Goal: Navigation & Orientation: Find specific page/section

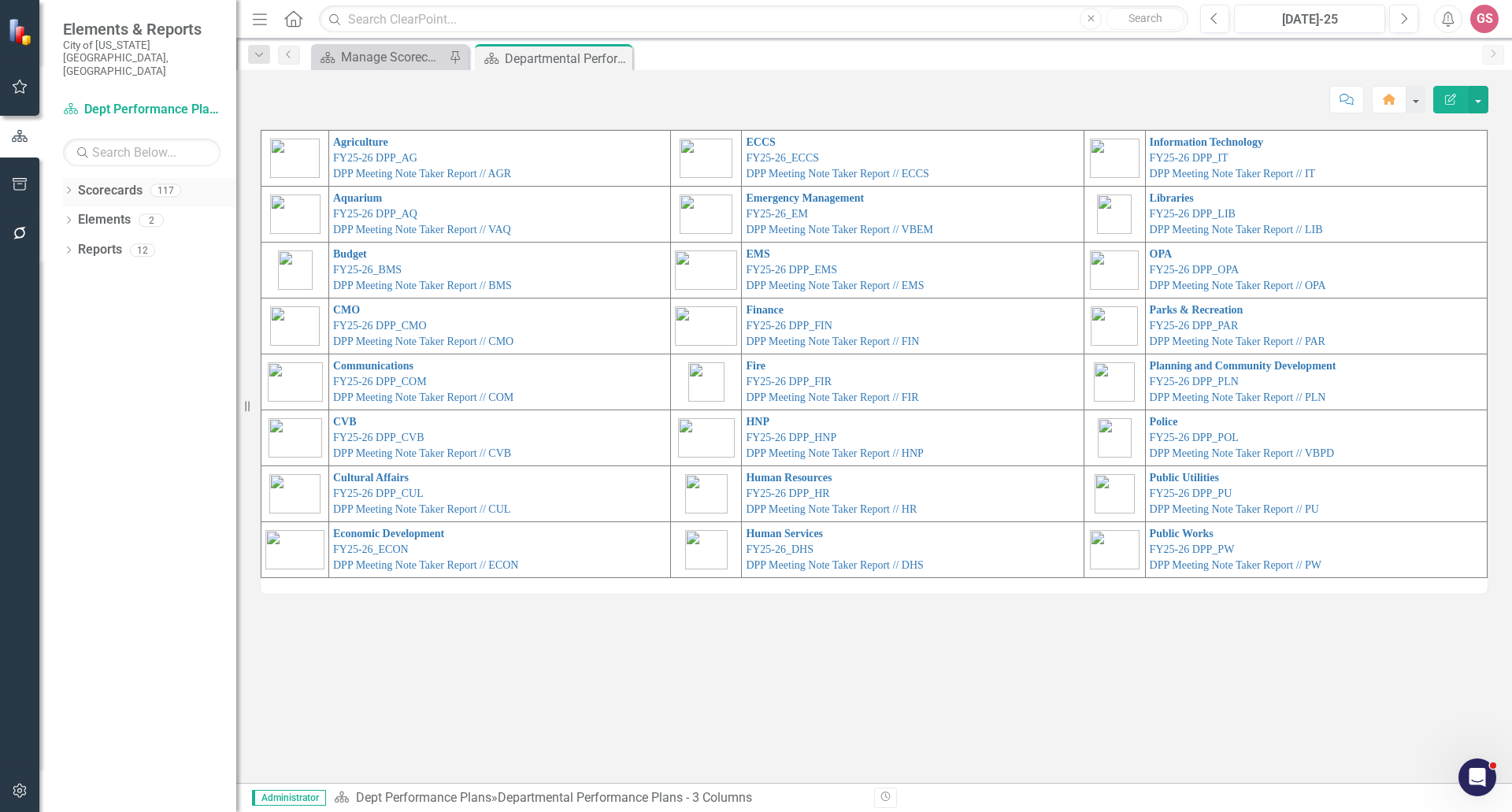
click at [109, 182] on link "Scorecards" at bounding box center [111, 191] width 65 height 18
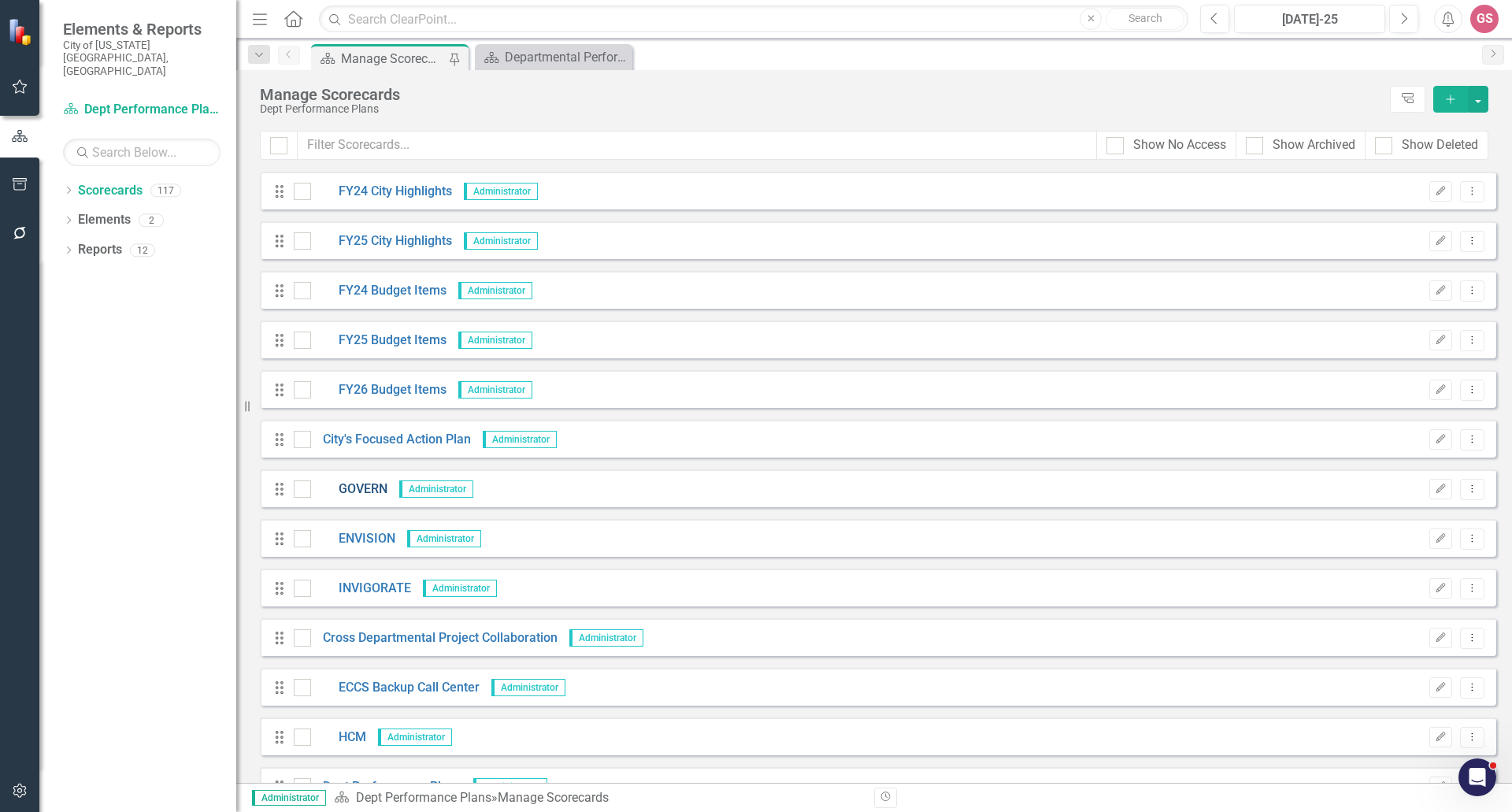
click at [376, 486] on link "GOVERN" at bounding box center [349, 489] width 77 height 18
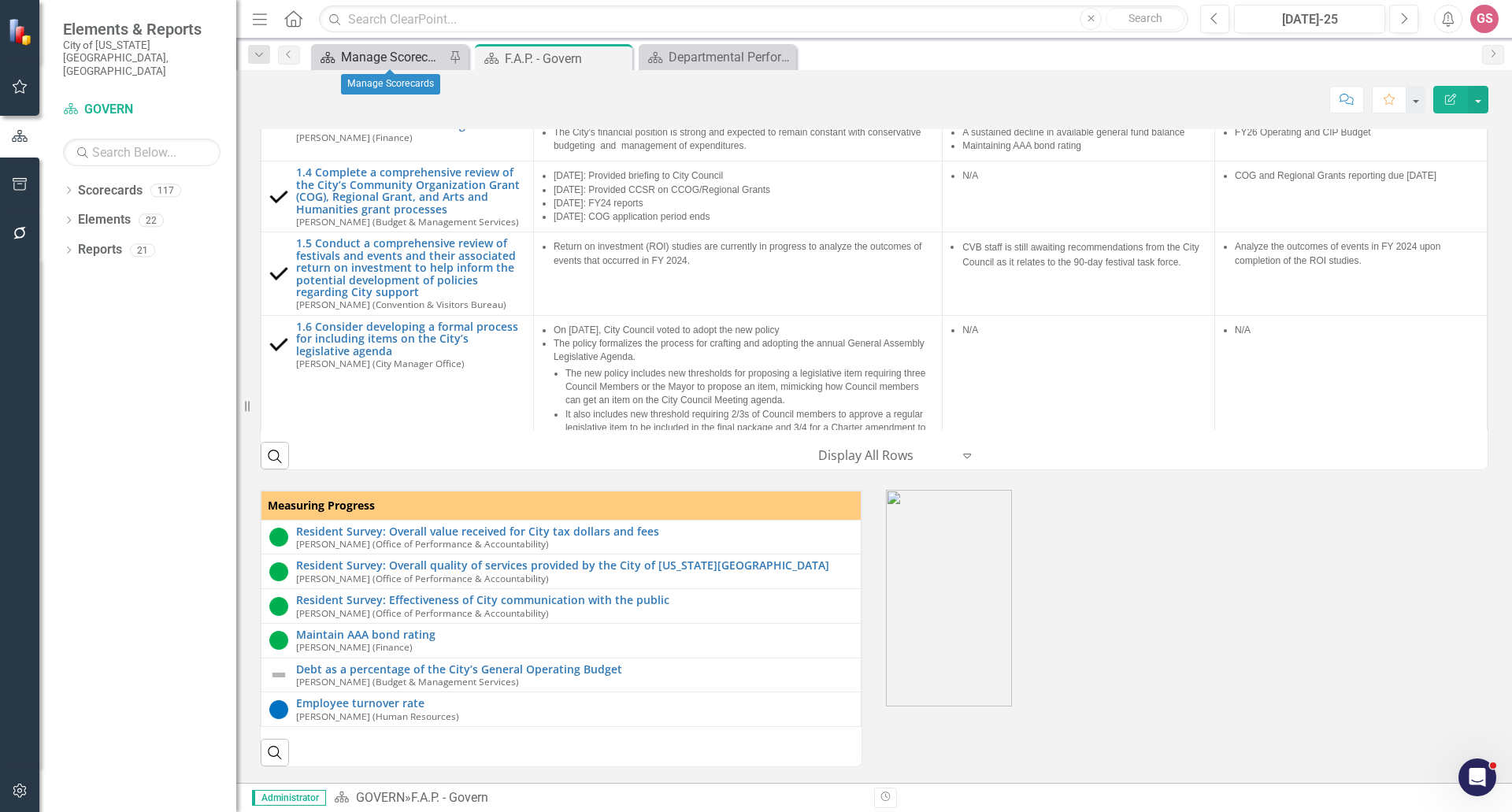
click at [370, 56] on div "Manage Scorecards" at bounding box center [393, 57] width 104 height 20
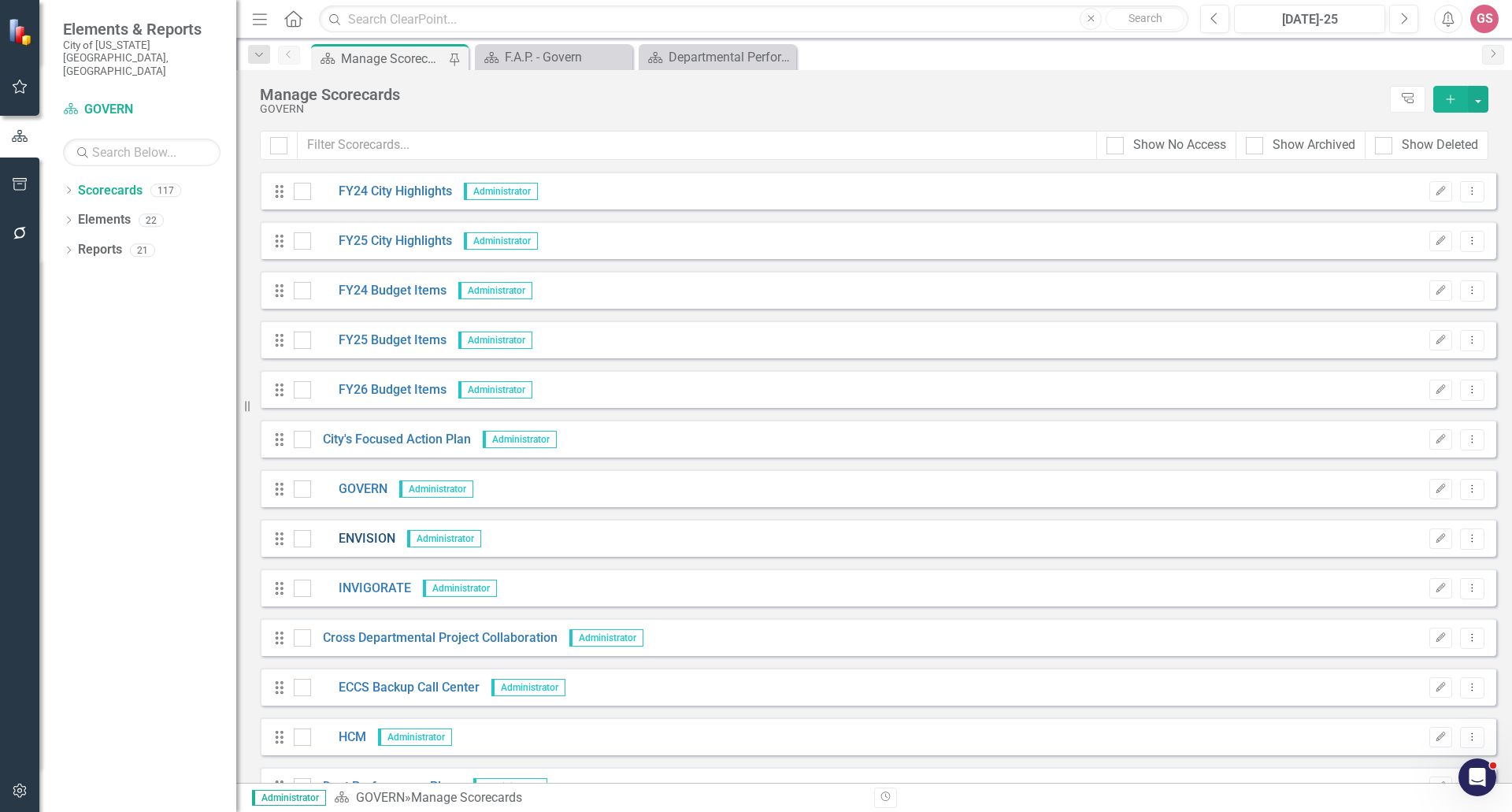
click at [364, 531] on link "ENVISION" at bounding box center [353, 538] width 85 height 18
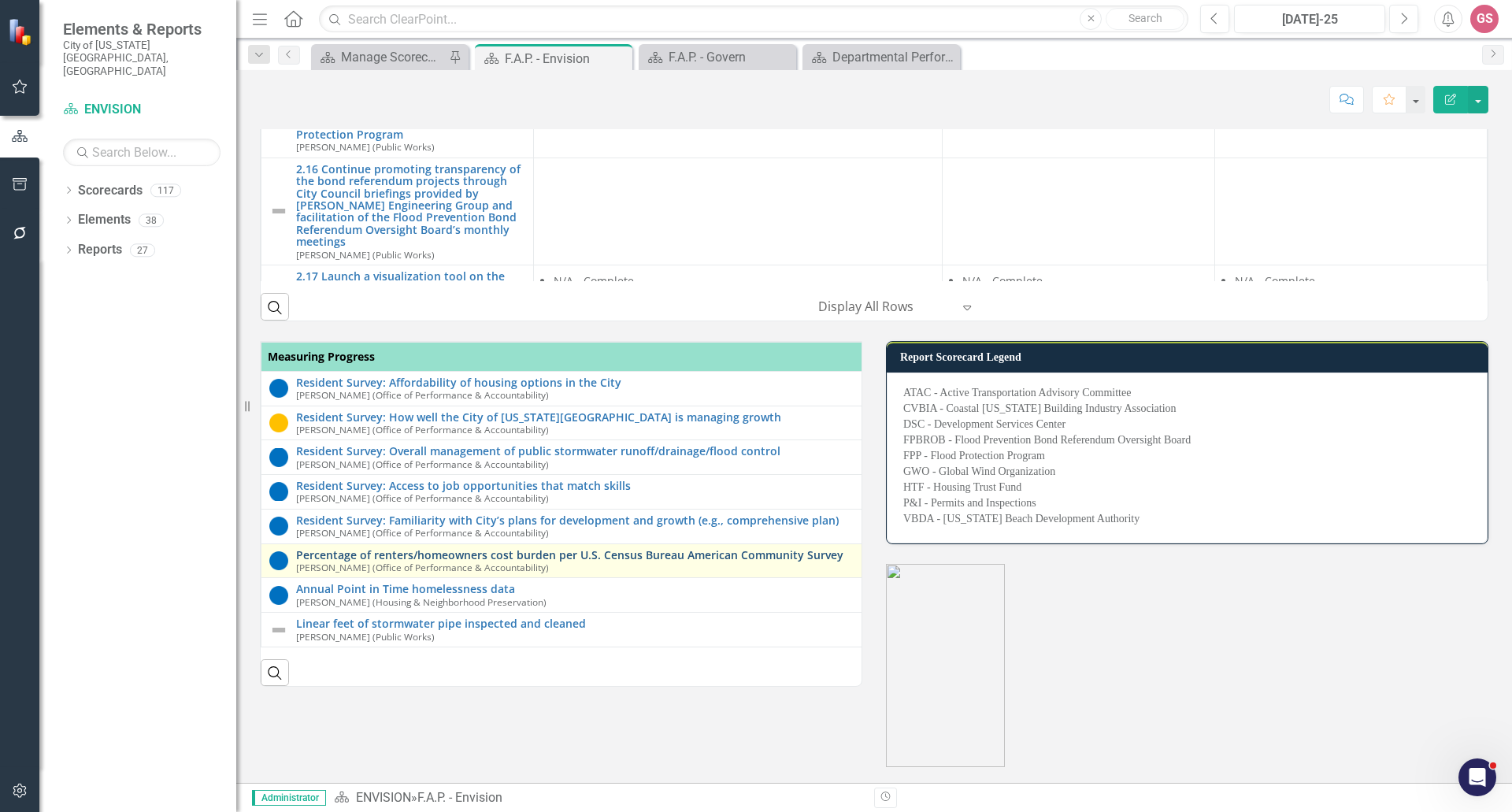
scroll to position [880, 0]
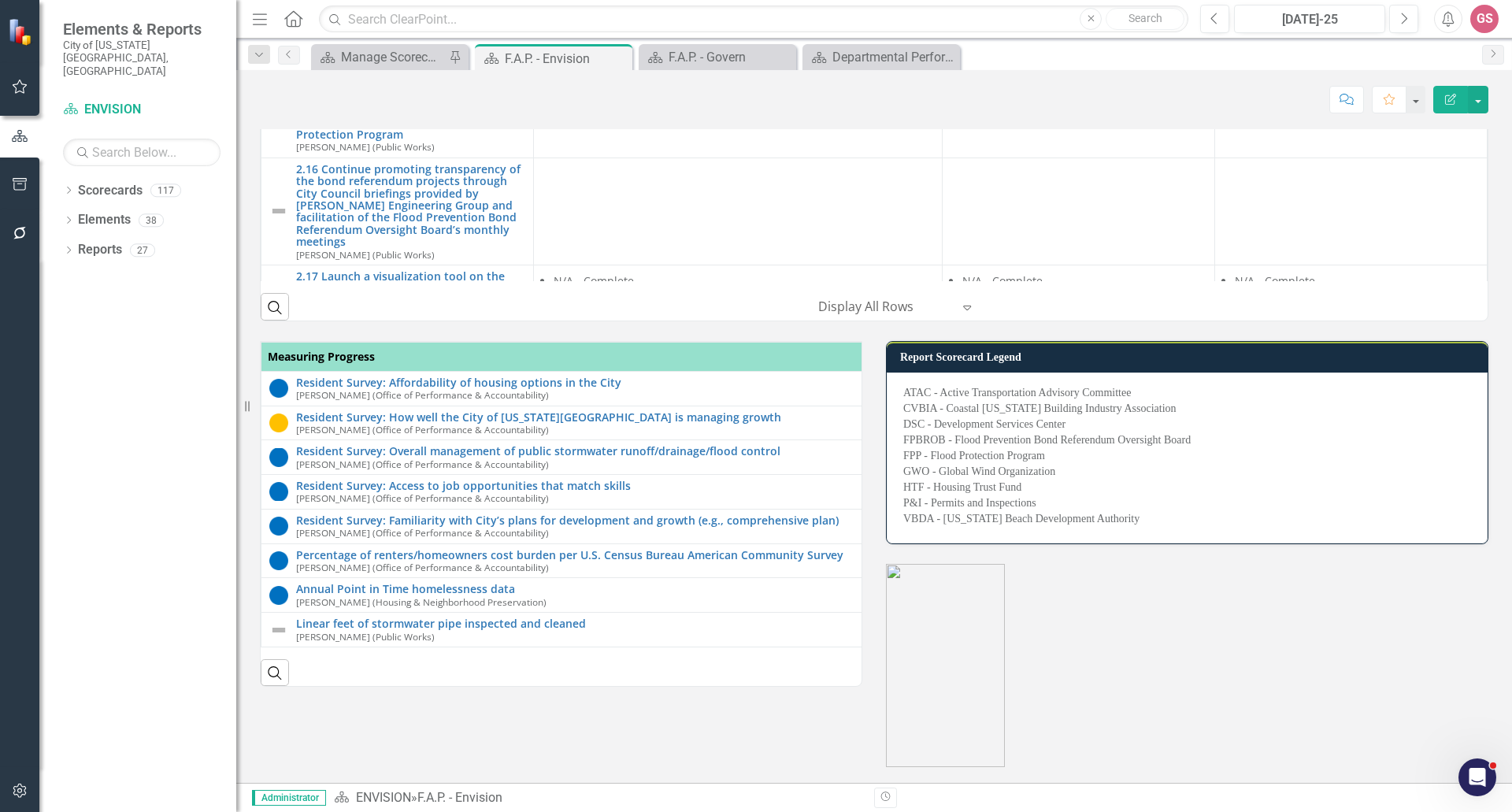
drag, startPoint x: 238, startPoint y: 0, endPoint x: 647, endPoint y: 102, distance: 421.5
click at [647, 102] on div "Score: N/A [DATE]-25 Completed Comment Favorite Edit Report" at bounding box center [874, 99] width 1228 height 27
click at [92, 182] on link "Scorecards" at bounding box center [111, 191] width 65 height 18
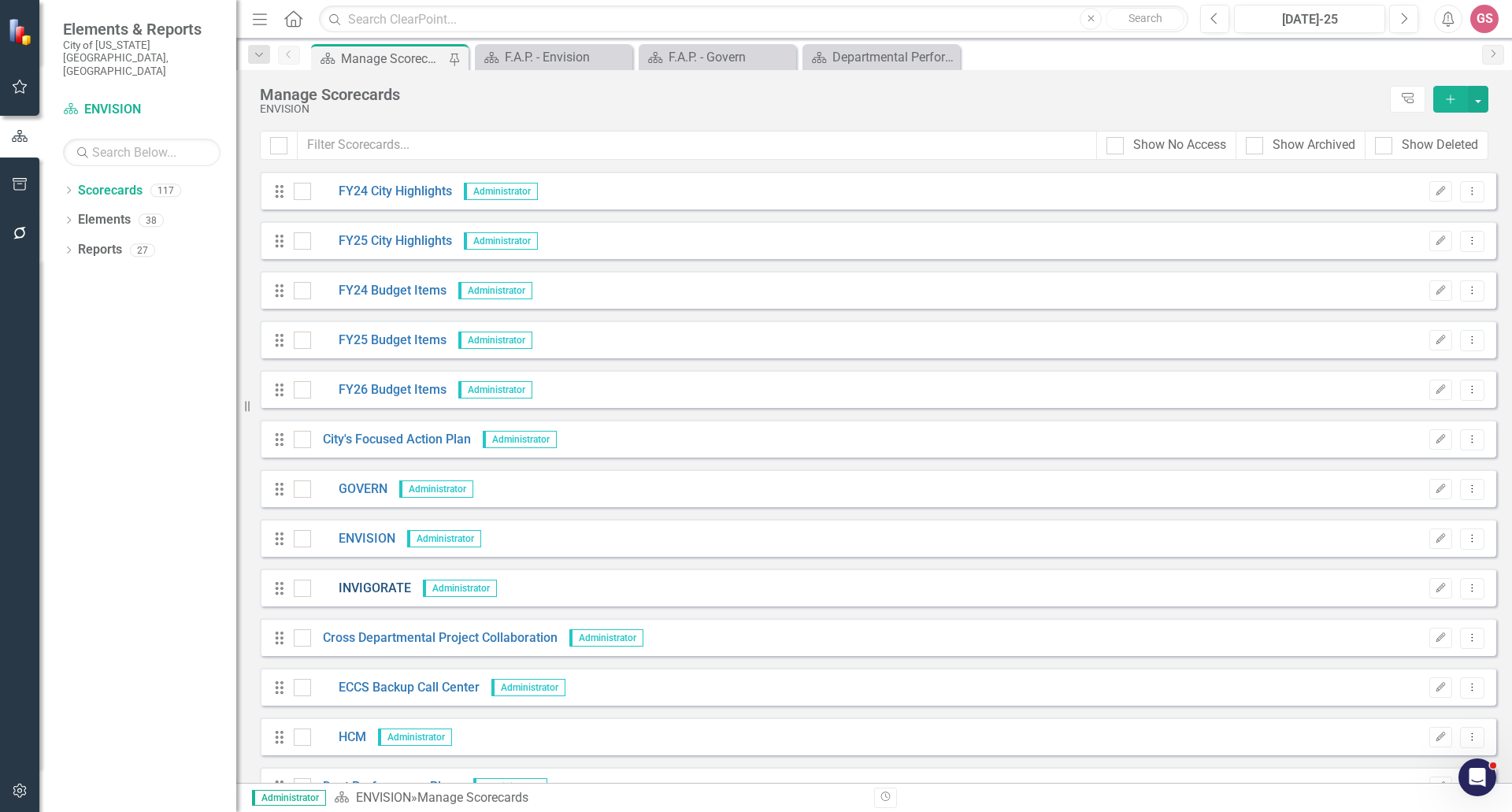
click at [369, 582] on link "INVIGORATE" at bounding box center [360, 589] width 100 height 18
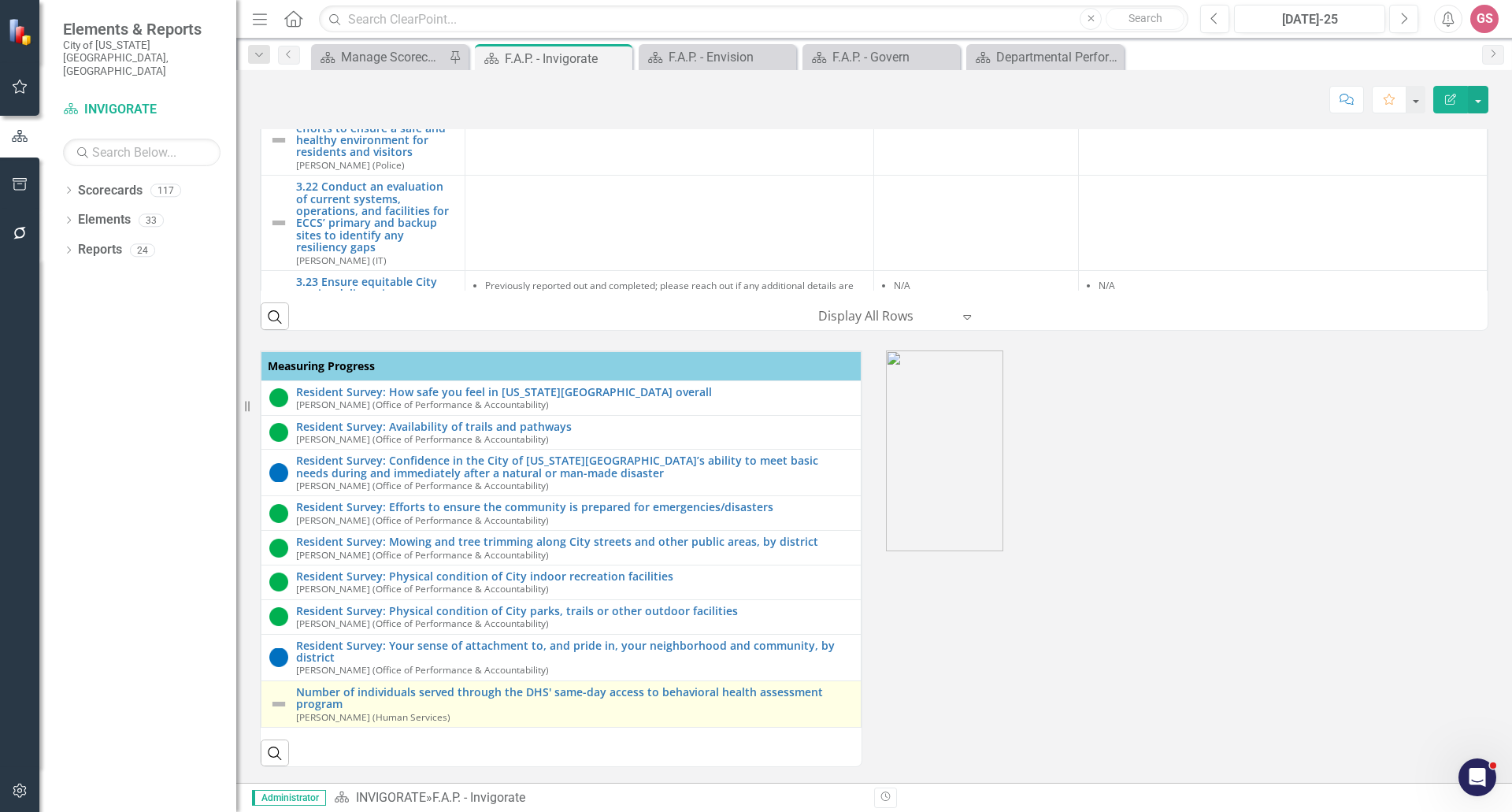
scroll to position [886, 0]
